Goal: Task Accomplishment & Management: Manage account settings

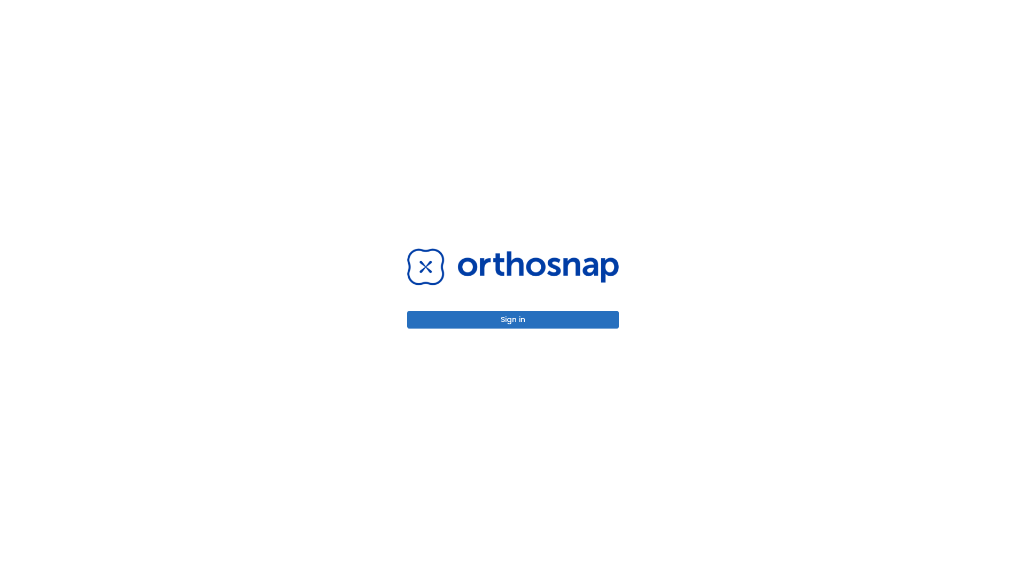
click at [513, 319] on button "Sign in" at bounding box center [513, 320] width 212 height 18
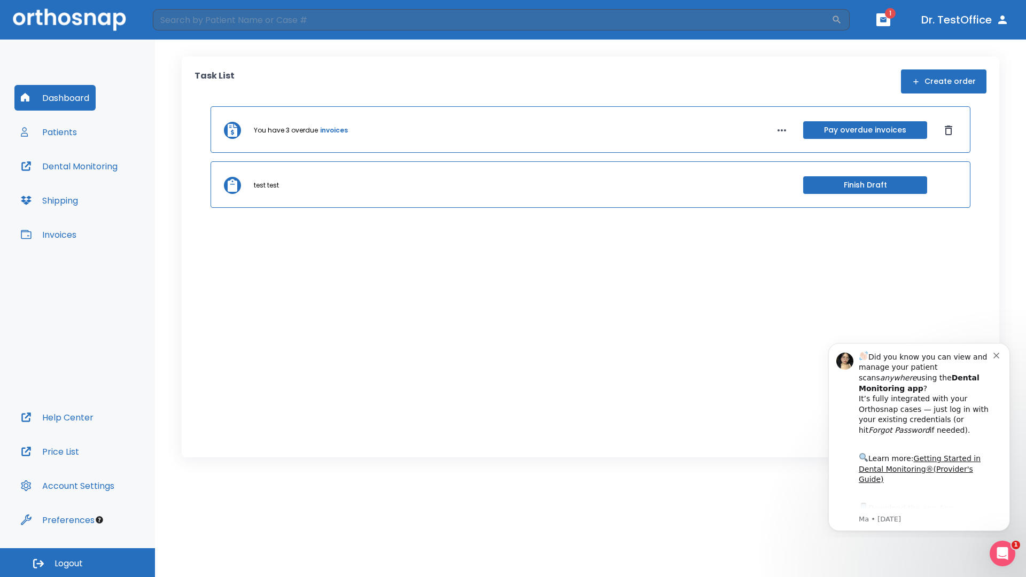
click at [77, 562] on span "Logout" at bounding box center [68, 564] width 28 height 12
